Goal: Entertainment & Leisure: Consume media (video, audio)

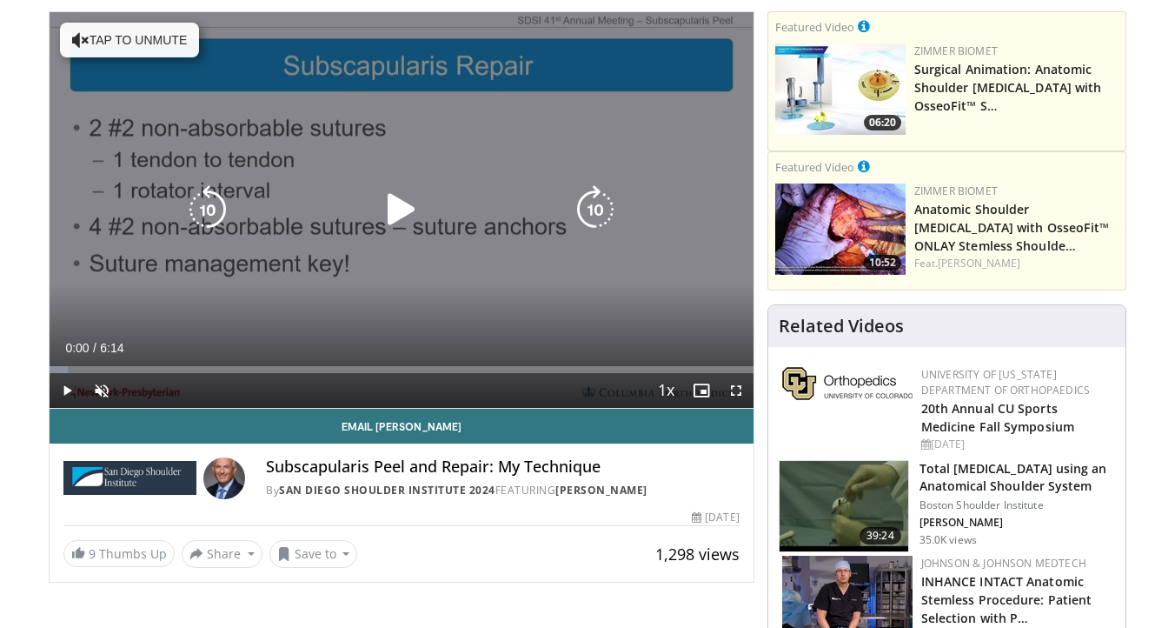
scroll to position [255, 0]
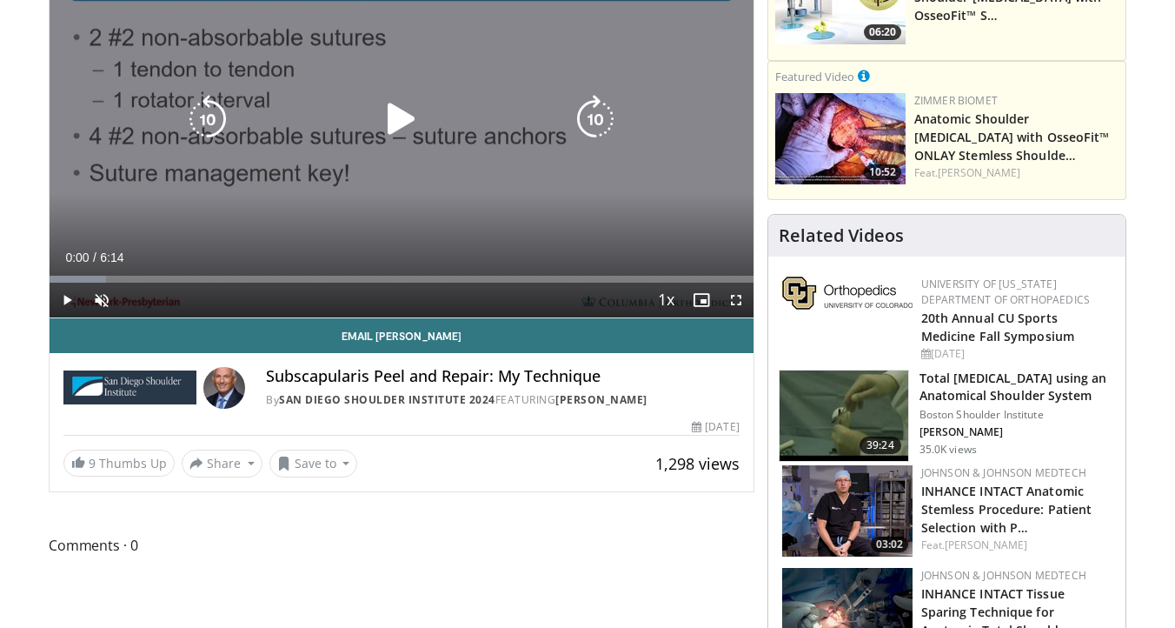
click at [430, 159] on div "10 seconds Tap to unmute" at bounding box center [402, 119] width 704 height 395
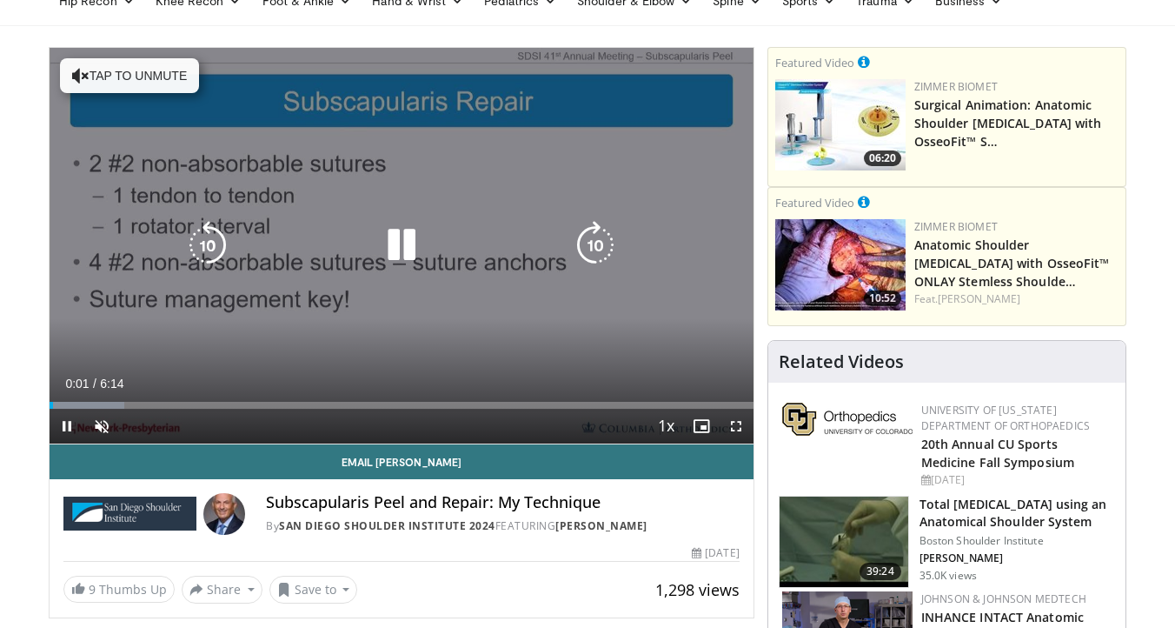
scroll to position [122, 0]
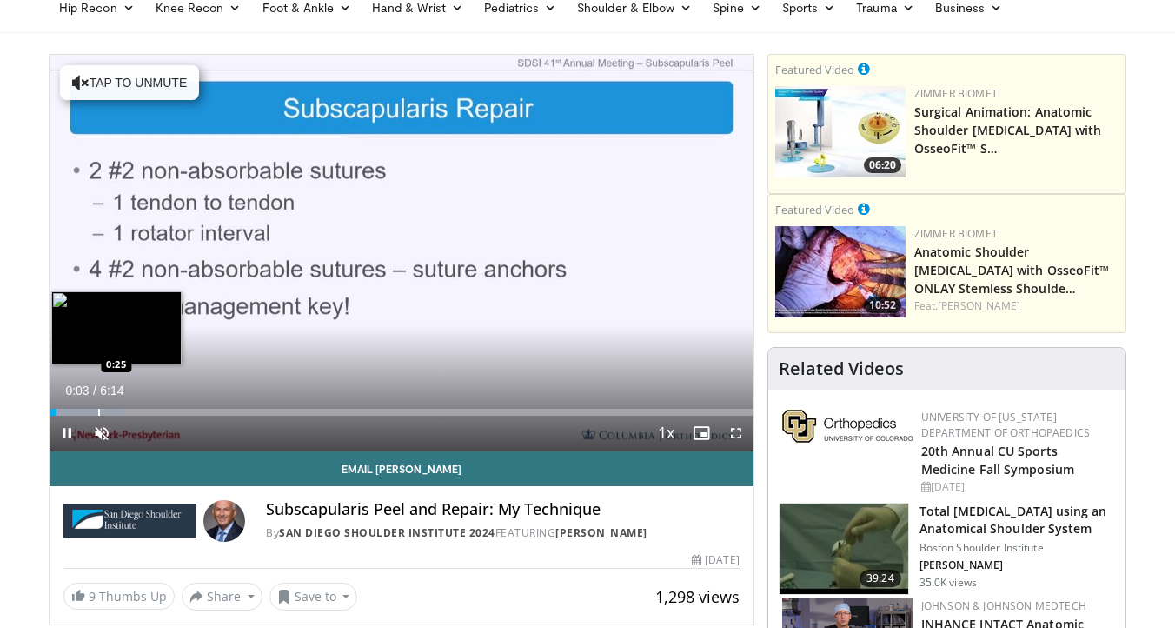
click at [98, 414] on div "Progress Bar" at bounding box center [99, 412] width 2 height 7
click at [125, 413] on div "Progress Bar" at bounding box center [125, 412] width 2 height 7
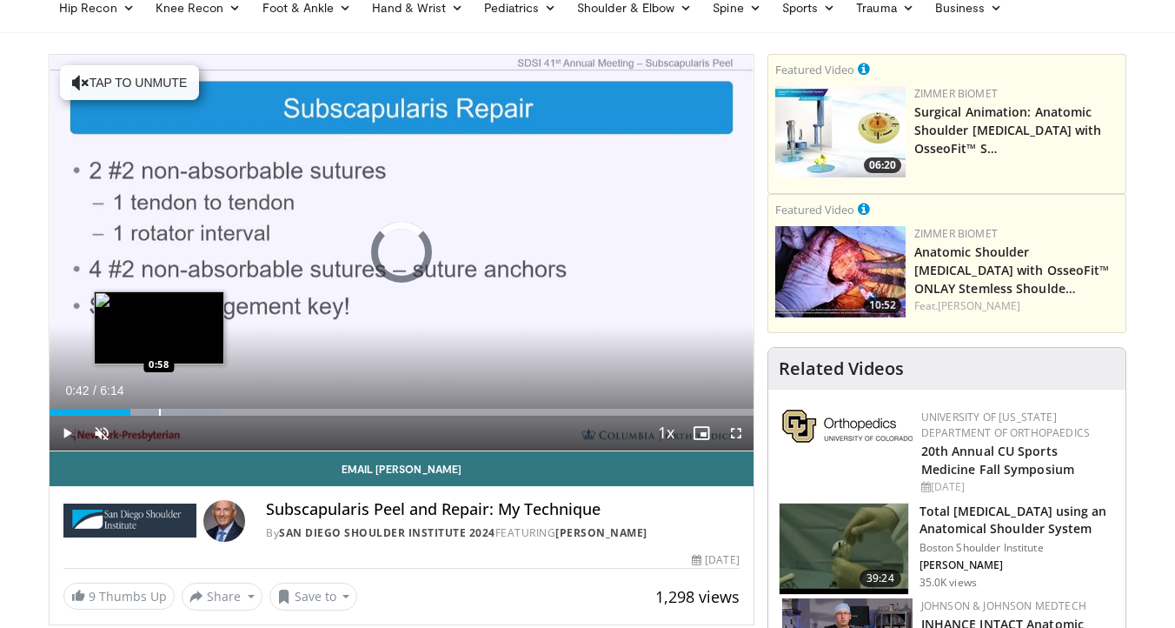
click at [159, 412] on div "Progress Bar" at bounding box center [160, 412] width 2 height 7
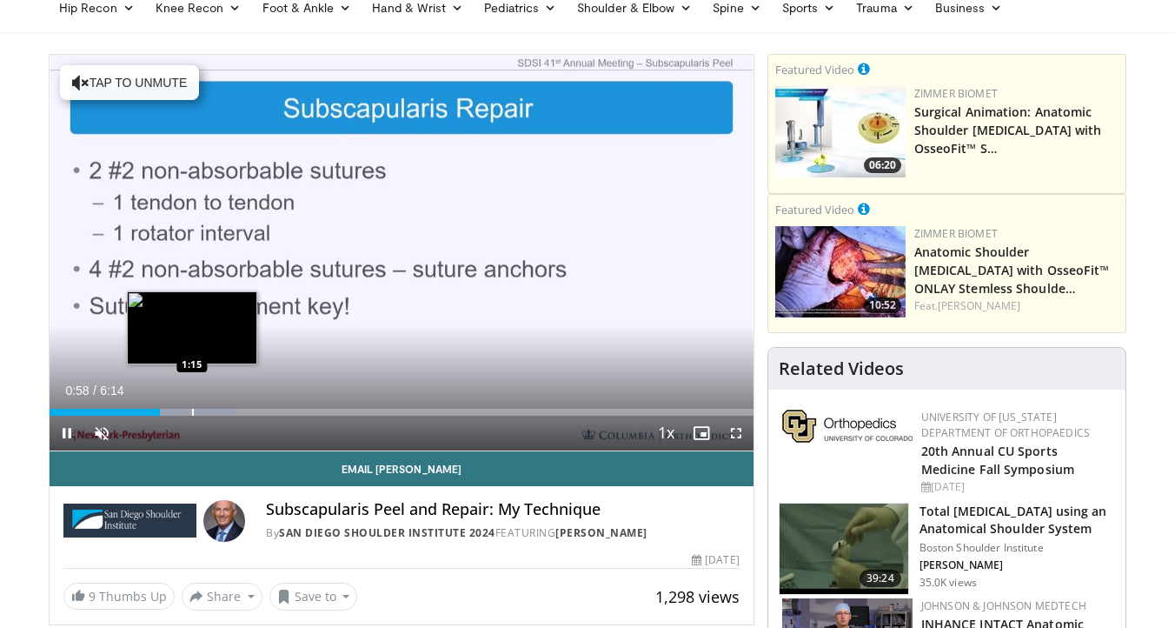
click at [192, 411] on div "Progress Bar" at bounding box center [193, 412] width 2 height 7
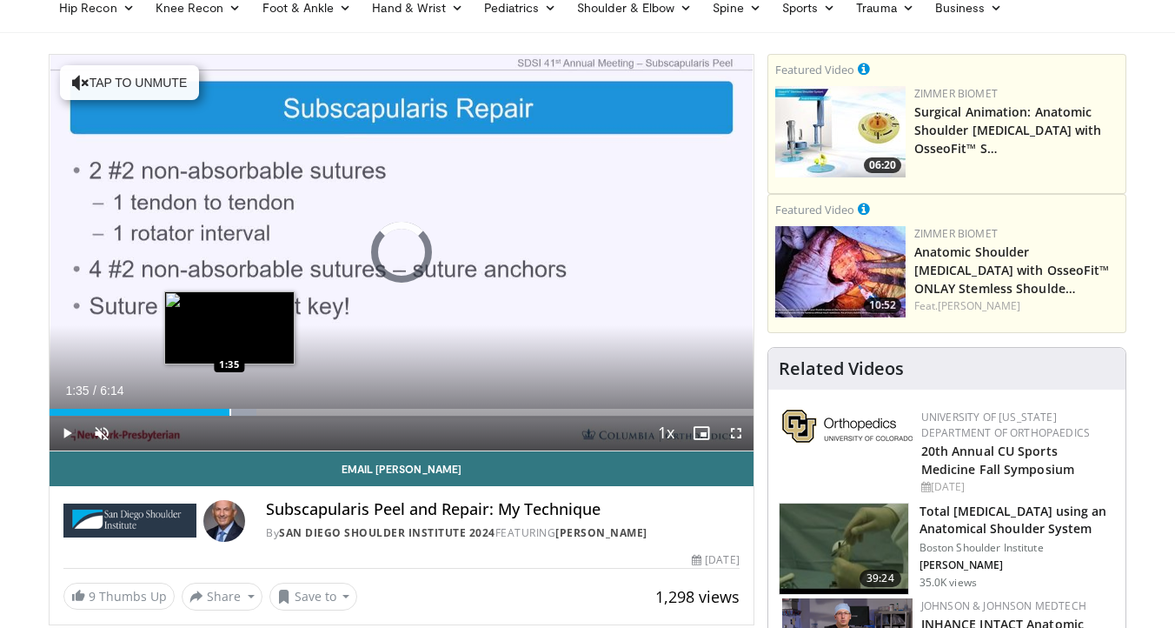
click at [229, 411] on div "Progress Bar" at bounding box center [230, 412] width 2 height 7
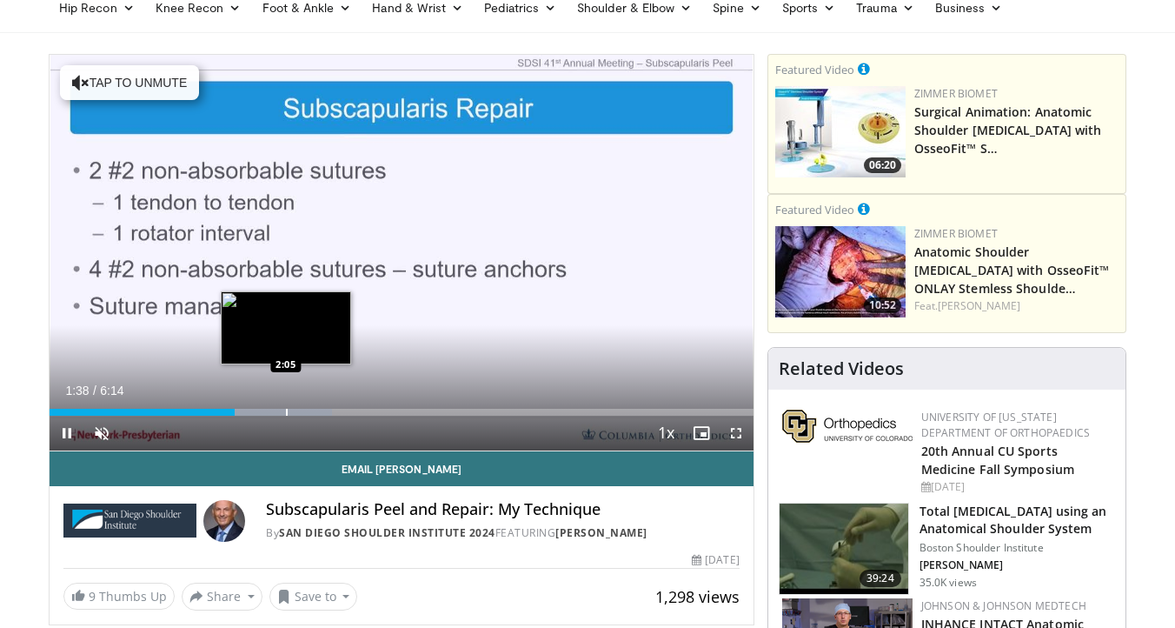
click at [286, 410] on div "Progress Bar" at bounding box center [287, 412] width 2 height 7
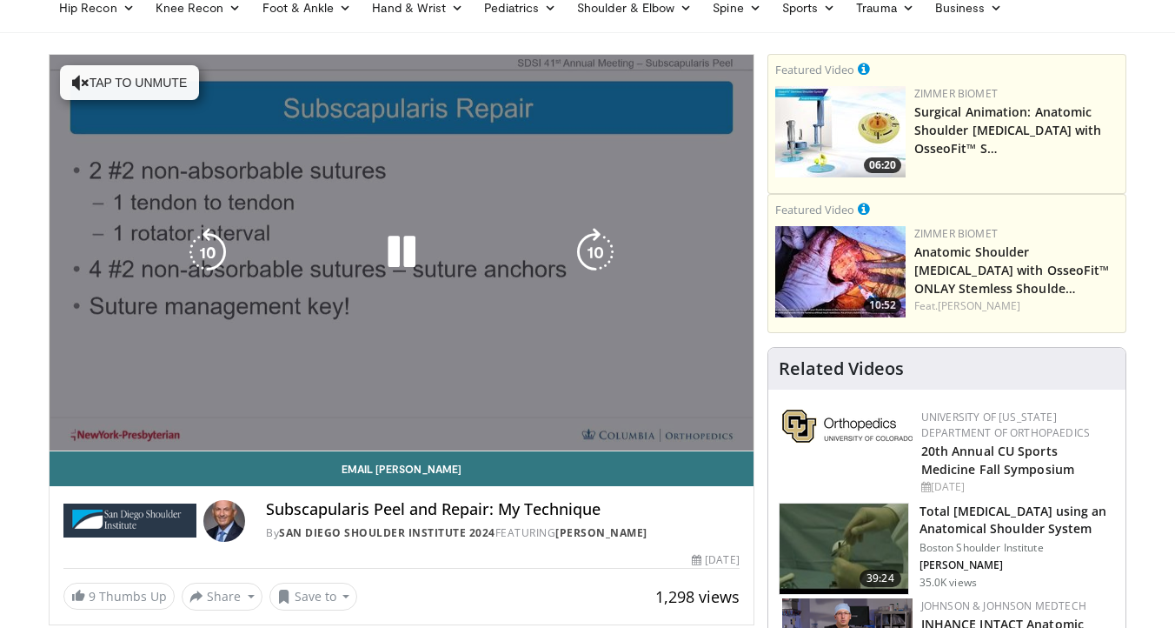
click at [307, 409] on video-js "**********" at bounding box center [402, 253] width 704 height 396
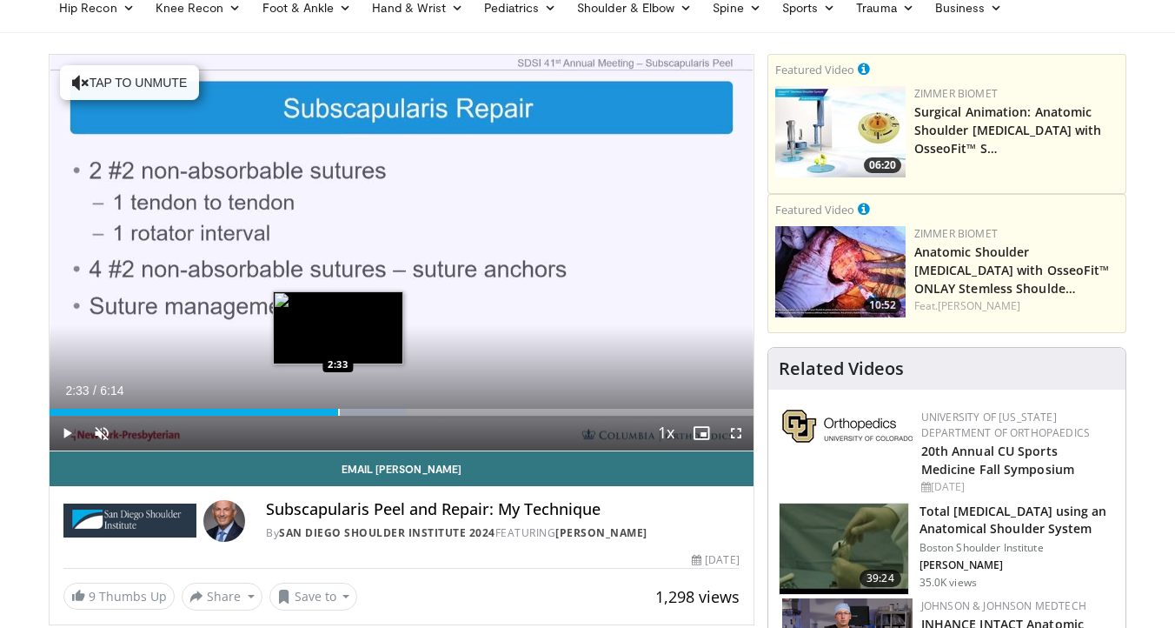
click at [338, 409] on div "Progress Bar" at bounding box center [339, 412] width 2 height 7
click at [325, 412] on div "Loaded : 55.66% 2:34 2:29" at bounding box center [402, 412] width 704 height 7
click at [345, 412] on div "Progress Bar" at bounding box center [346, 412] width 2 height 7
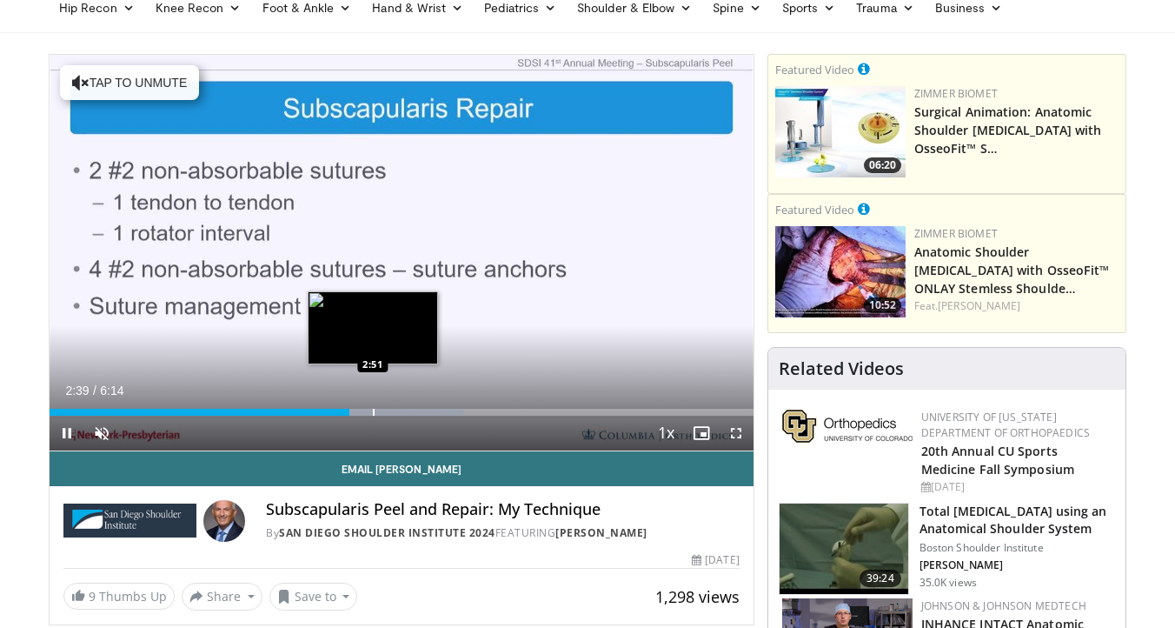
click at [374, 411] on div "Progress Bar" at bounding box center [374, 412] width 2 height 7
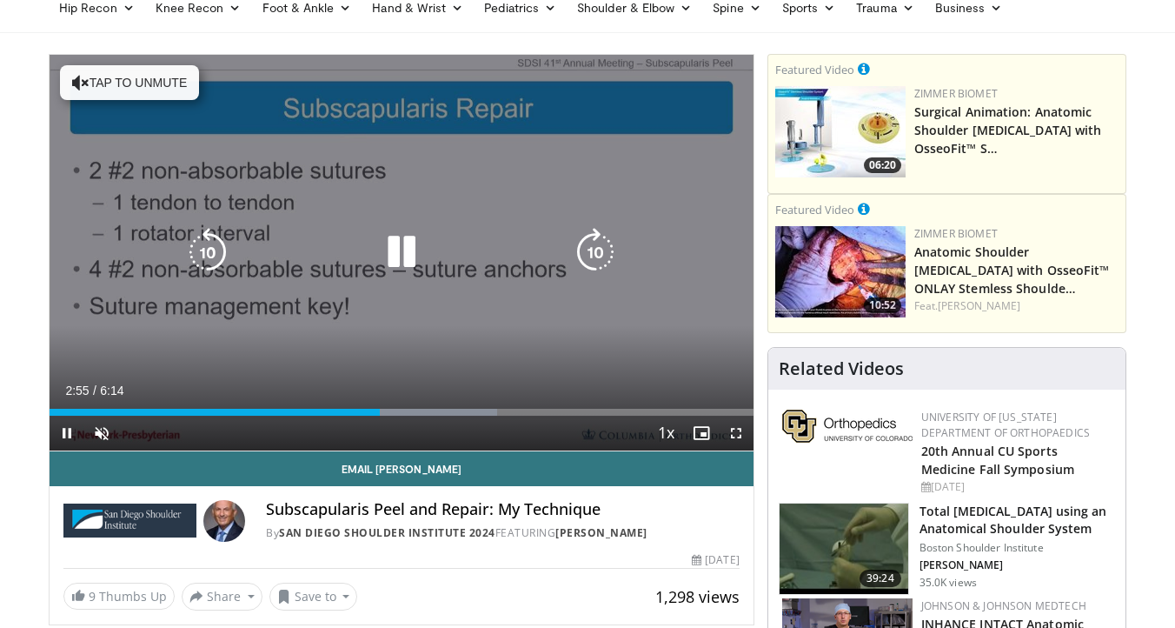
click at [427, 347] on div "10 seconds Tap to unmute" at bounding box center [402, 252] width 704 height 395
click at [427, 348] on div "10 seconds Tap to unmute" at bounding box center [402, 252] width 704 height 395
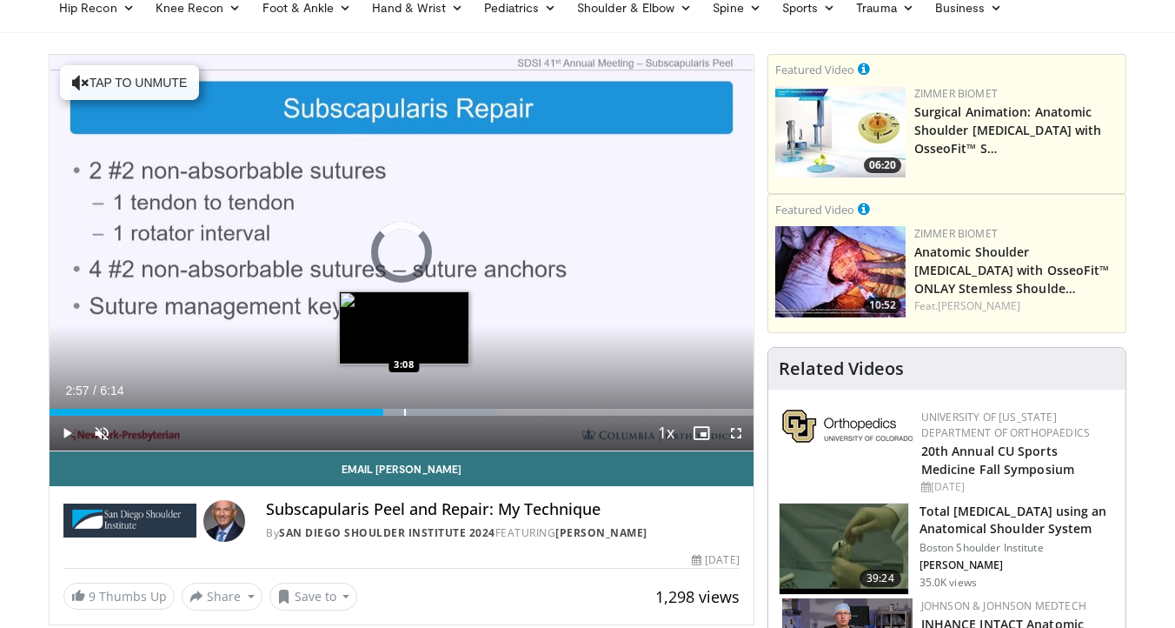
click at [404, 411] on div "Progress Bar" at bounding box center [405, 412] width 2 height 7
click at [429, 411] on div "Progress Bar" at bounding box center [430, 412] width 2 height 7
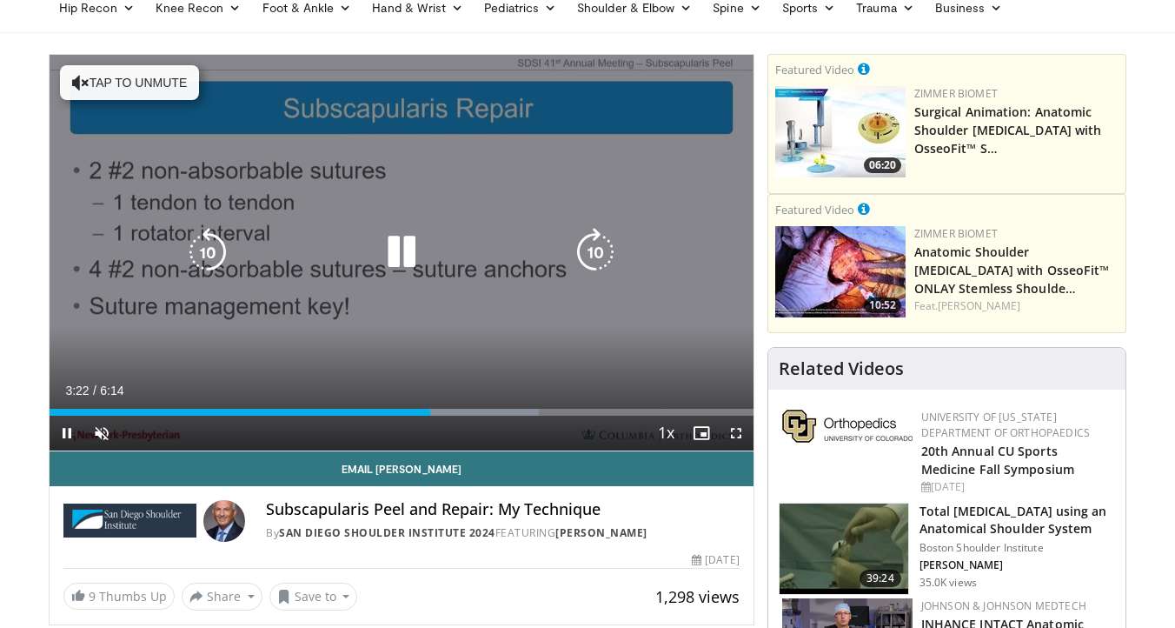
click at [447, 363] on div "10 seconds Tap to unmute" at bounding box center [402, 252] width 704 height 395
click at [450, 356] on div "10 seconds Tap to unmute" at bounding box center [402, 252] width 704 height 395
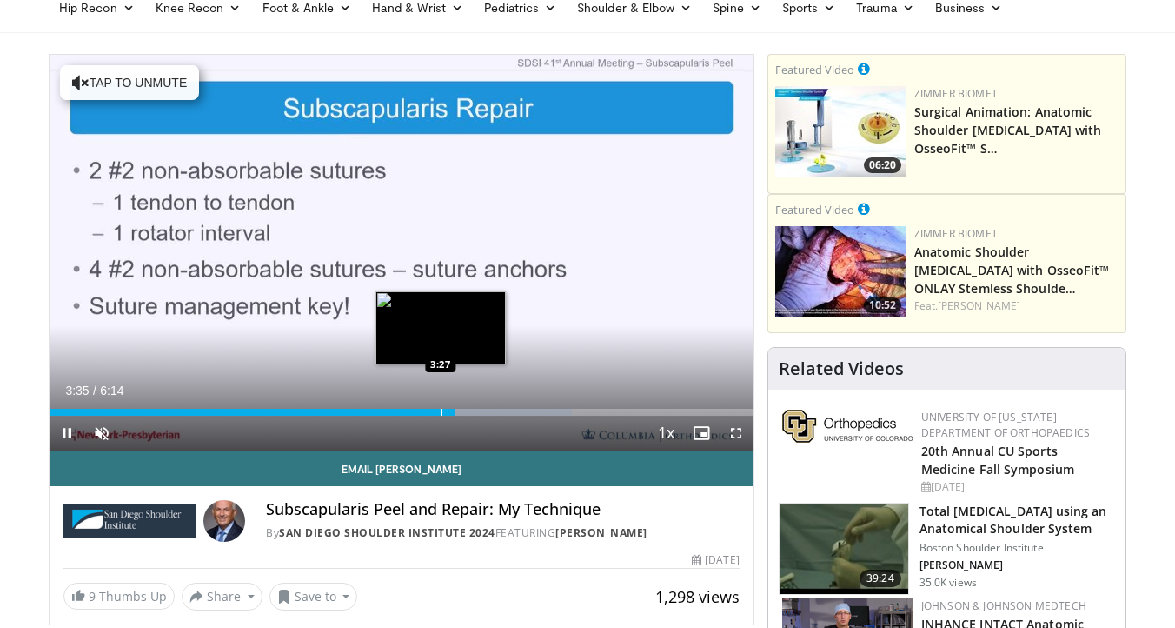
click at [441, 413] on div "Progress Bar" at bounding box center [442, 412] width 2 height 7
click at [432, 409] on div "Progress Bar" at bounding box center [433, 412] width 2 height 7
click at [455, 411] on div "Progress Bar" at bounding box center [456, 412] width 2 height 7
click at [464, 411] on div "Progress Bar" at bounding box center [465, 412] width 2 height 7
click at [475, 411] on div "Progress Bar" at bounding box center [476, 412] width 2 height 7
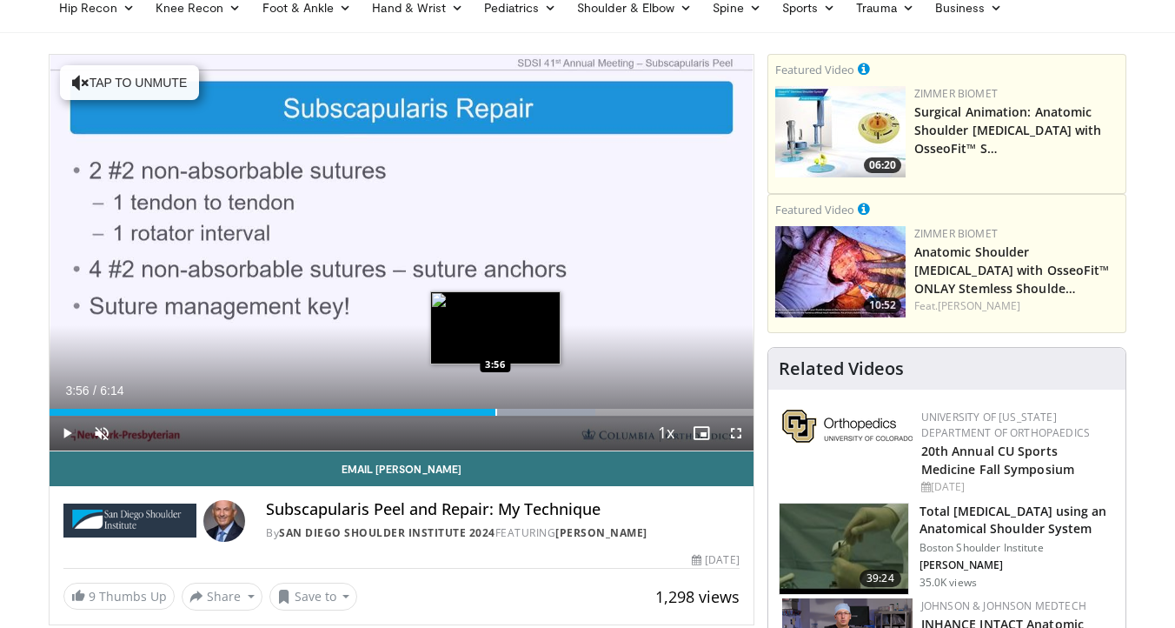
click at [495, 411] on div "Progress Bar" at bounding box center [496, 412] width 2 height 7
click at [517, 411] on div "Progress Bar" at bounding box center [518, 412] width 2 height 7
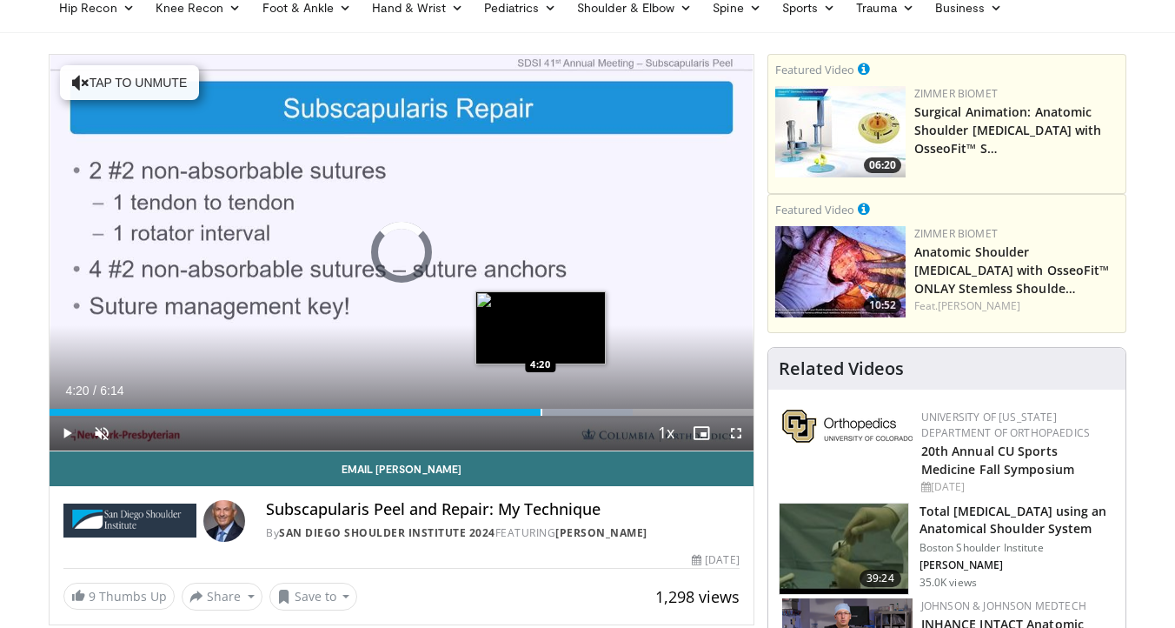
click at [541, 413] on div "Progress Bar" at bounding box center [542, 412] width 2 height 7
click at [559, 413] on div "Progress Bar" at bounding box center [560, 412] width 2 height 7
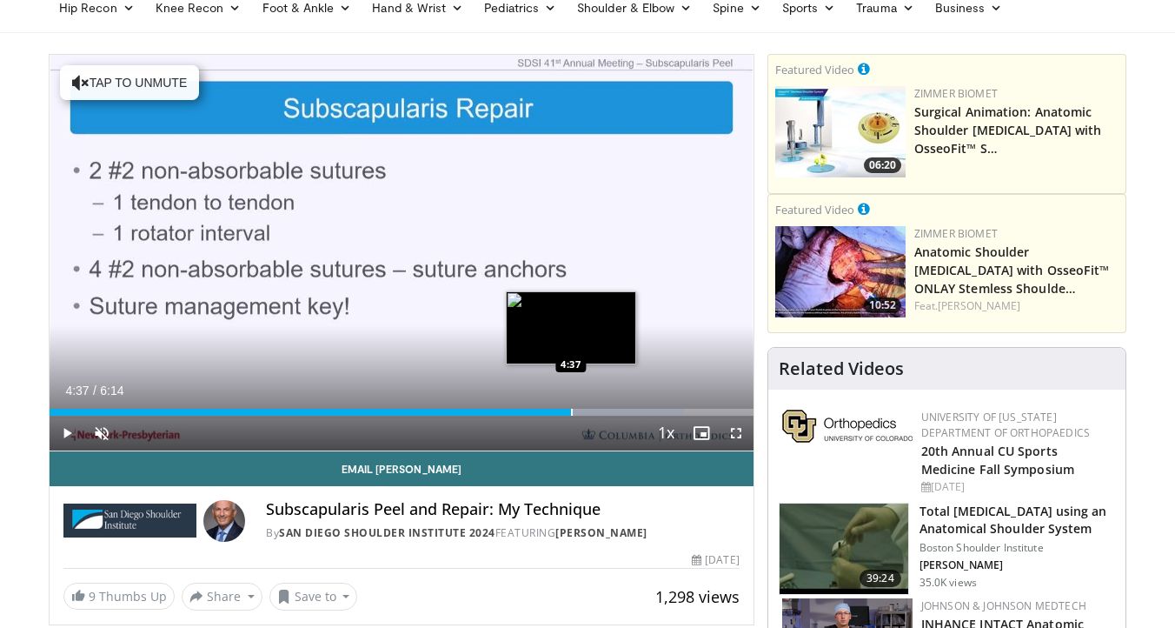
click at [571, 413] on div "Progress Bar" at bounding box center [572, 412] width 2 height 7
click at [589, 411] on div "Progress Bar" at bounding box center [590, 412] width 2 height 7
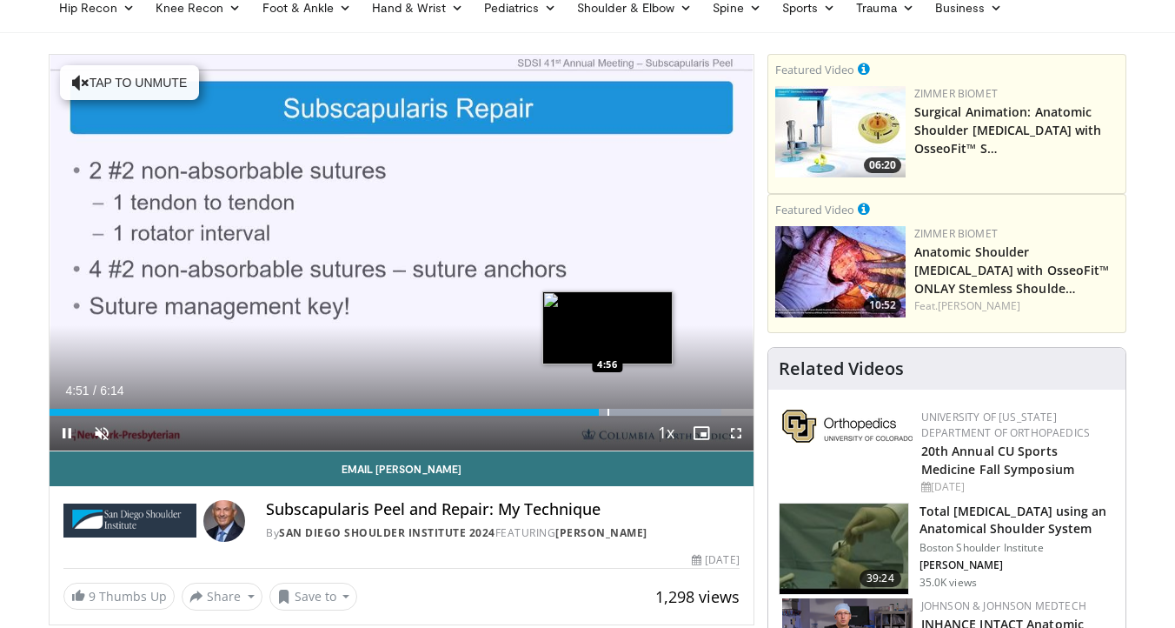
click at [608, 411] on div "Progress Bar" at bounding box center [609, 412] width 2 height 7
click at [623, 412] on div "Progress Bar" at bounding box center [623, 412] width 2 height 7
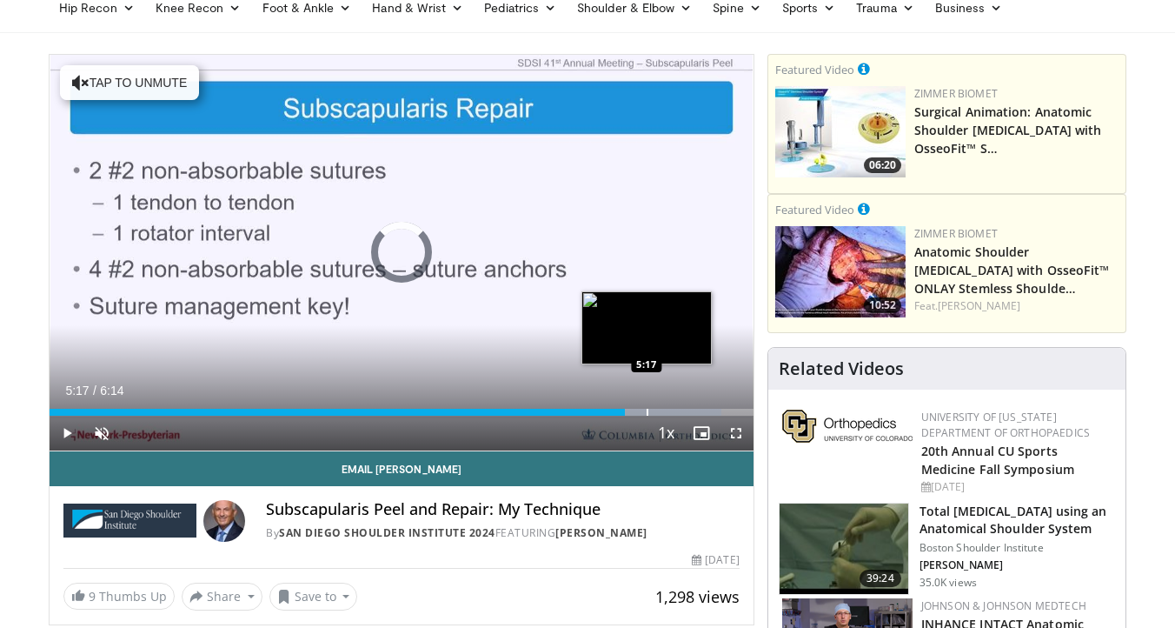
click at [647, 412] on div "Progress Bar" at bounding box center [648, 412] width 2 height 7
click at [666, 412] on div "Progress Bar" at bounding box center [667, 412] width 2 height 7
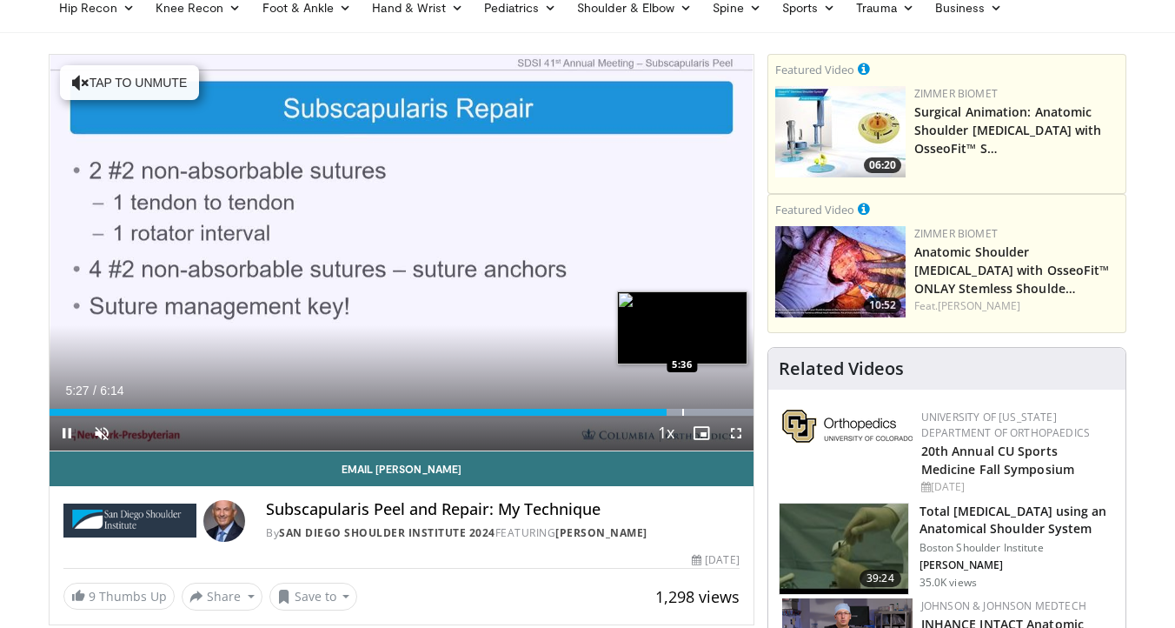
click at [682, 409] on div "Progress Bar" at bounding box center [683, 412] width 2 height 7
click at [698, 409] on div "Progress Bar" at bounding box center [699, 412] width 2 height 7
click at [708, 409] on div "Progress Bar" at bounding box center [709, 412] width 2 height 7
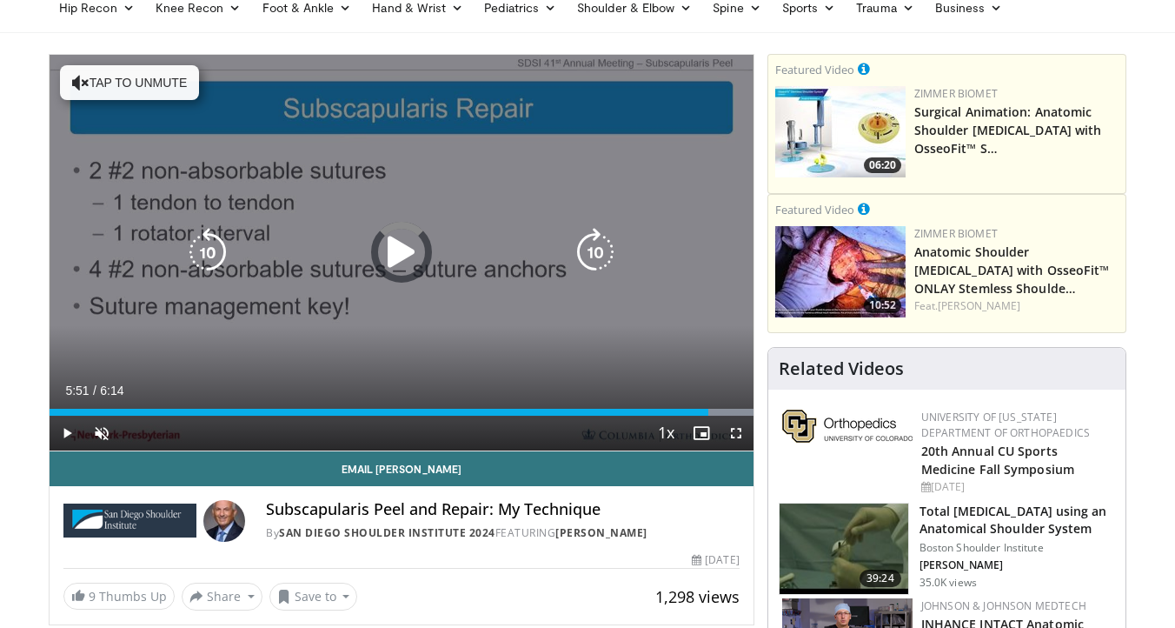
click at [712, 409] on div "Progress Bar" at bounding box center [672, 412] width 162 height 7
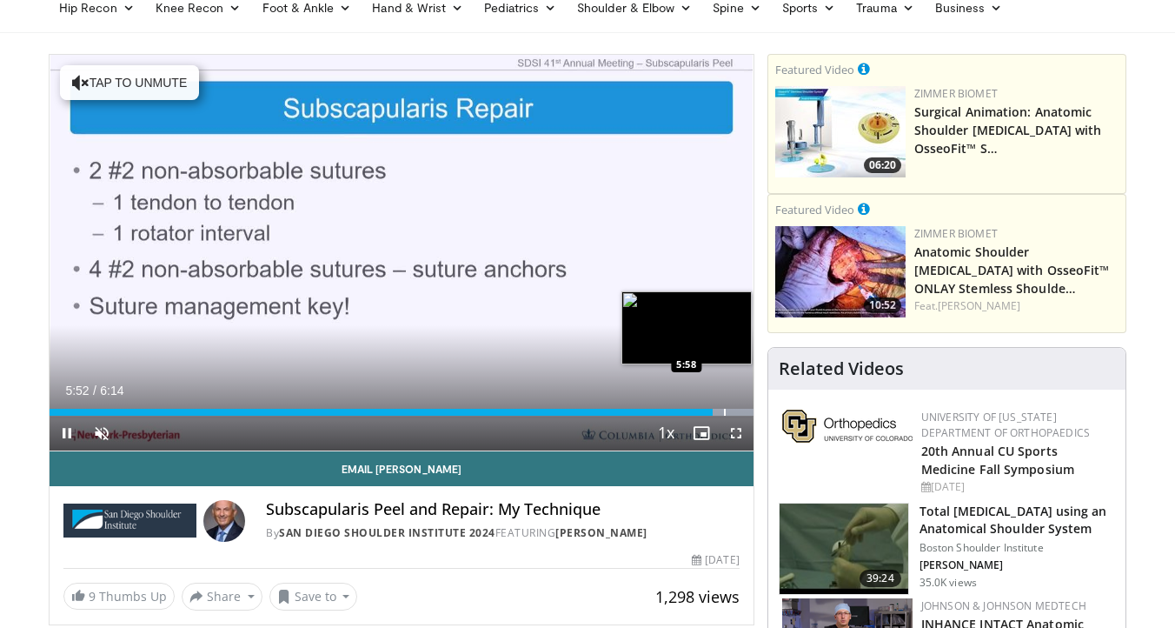
click at [724, 409] on div "Progress Bar" at bounding box center [725, 412] width 2 height 7
click at [741, 409] on div "Progress Bar" at bounding box center [742, 412] width 2 height 7
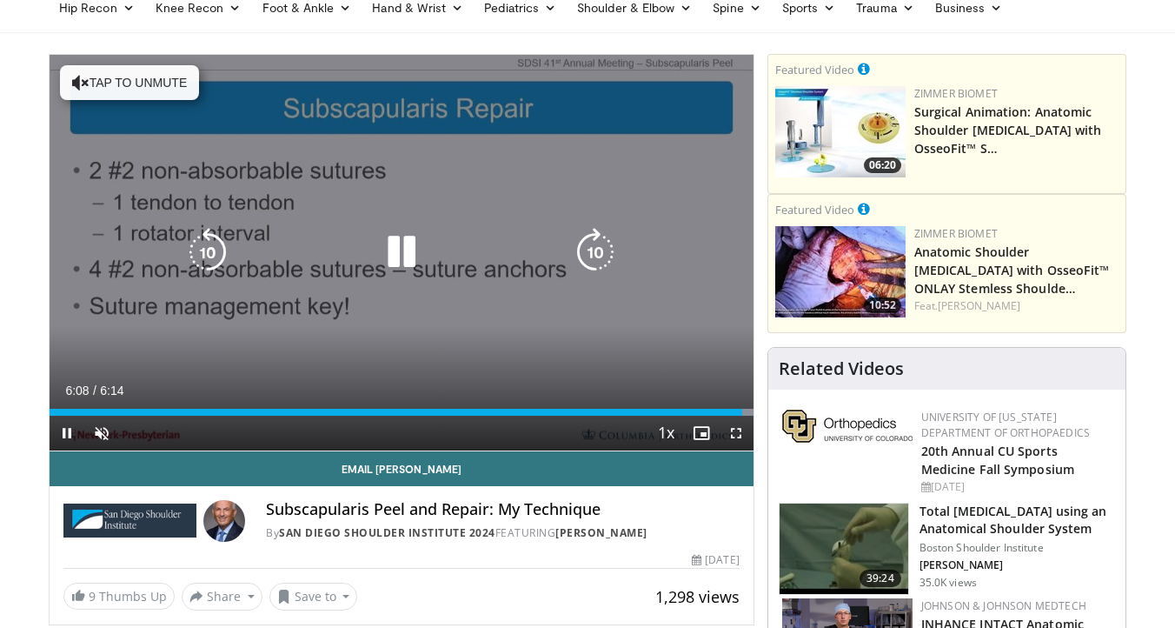
click at [615, 344] on div "10 seconds Tap to unmute" at bounding box center [402, 252] width 704 height 395
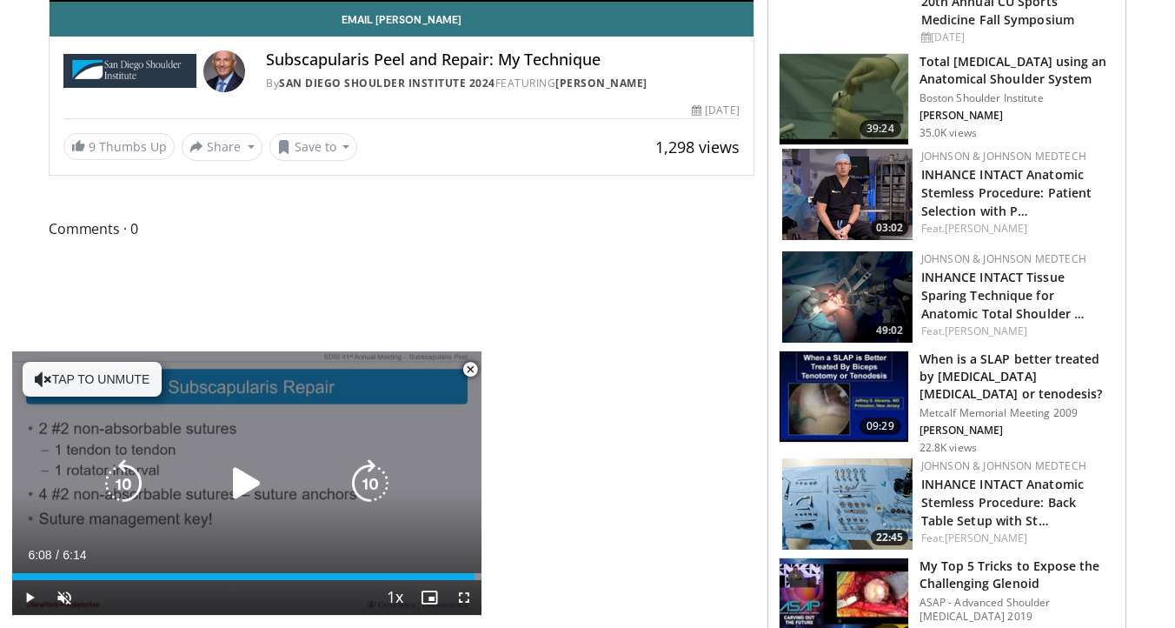
scroll to position [589, 0]
